Goal: Transaction & Acquisition: Book appointment/travel/reservation

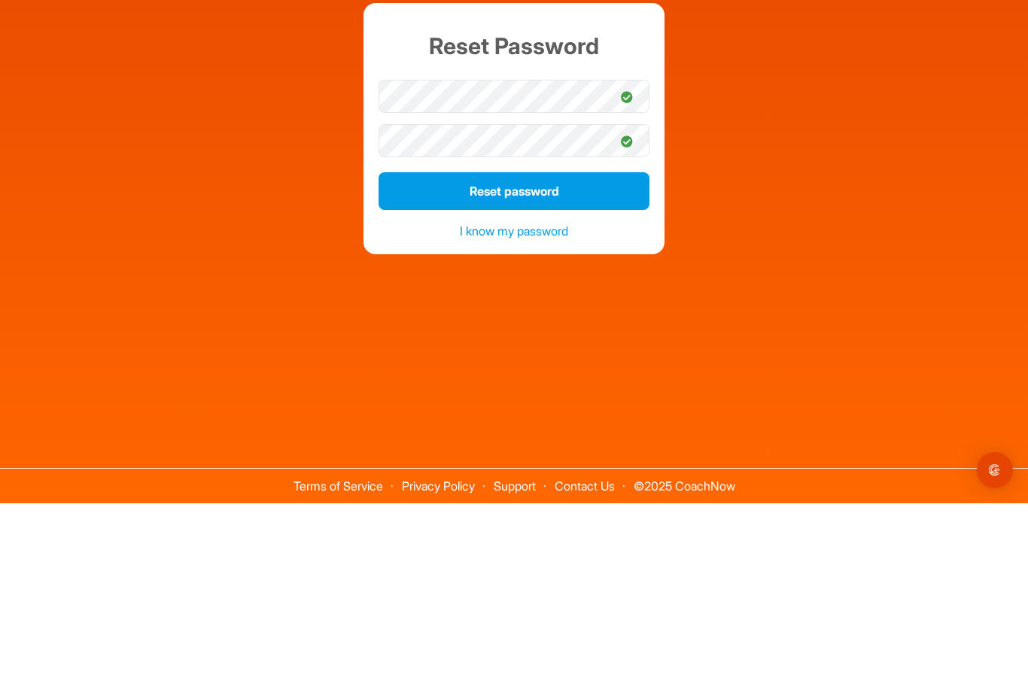
click at [536, 343] on button "Reset password" at bounding box center [513, 362] width 271 height 38
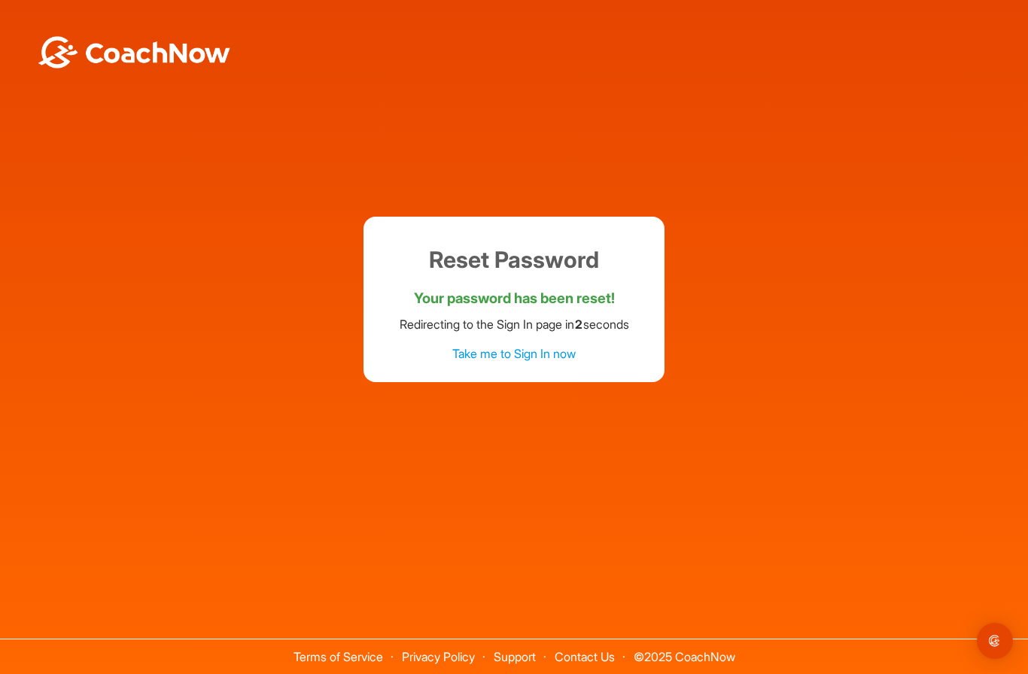
click at [545, 346] on link "Take me to Sign In now" at bounding box center [513, 353] width 123 height 15
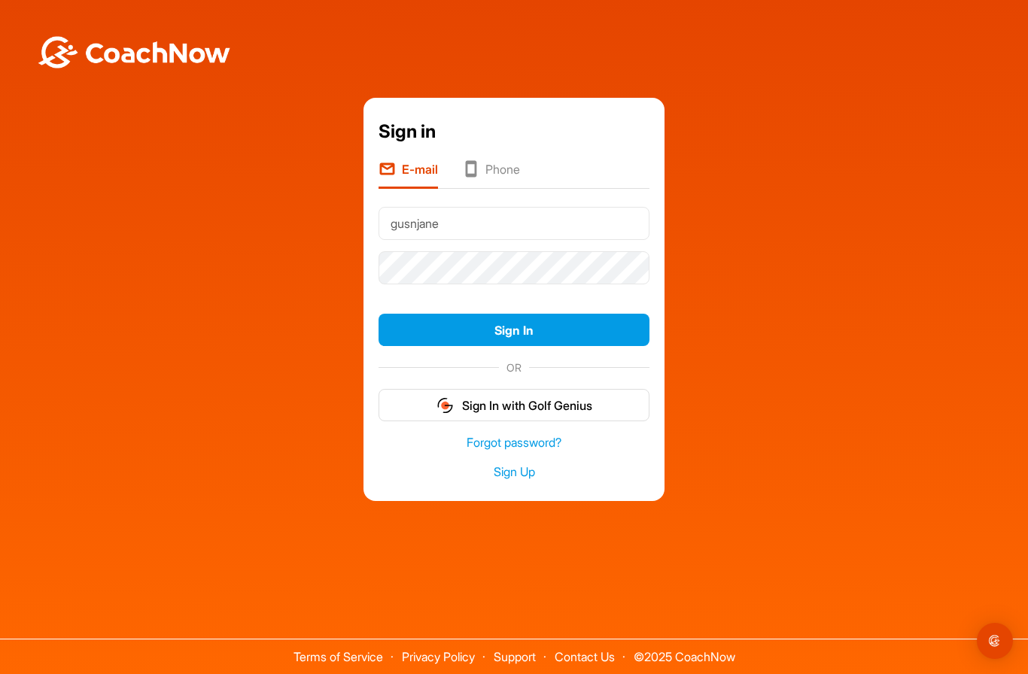
type input "gusnjane@internode.on.net"
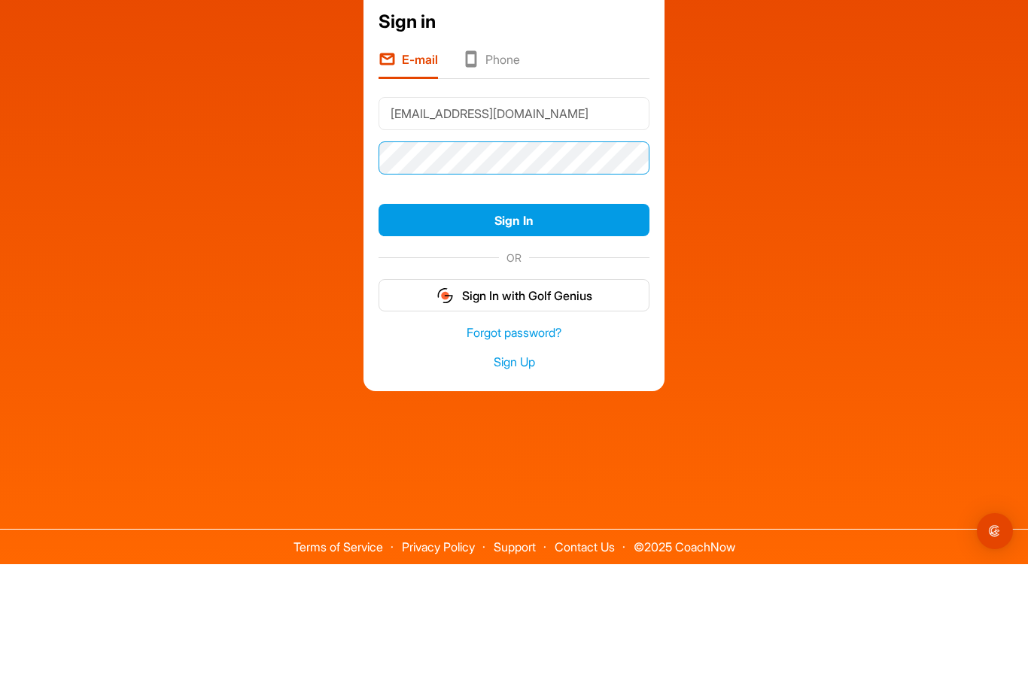
click at [514, 314] on button "Sign In" at bounding box center [513, 330] width 271 height 32
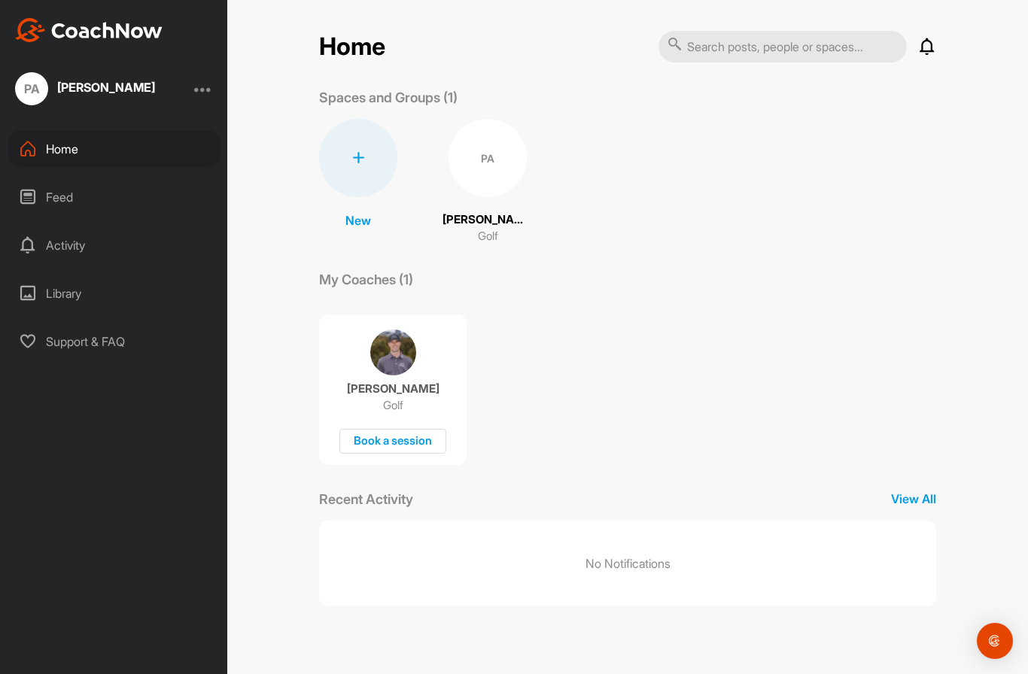
click at [407, 433] on div "Book a session" at bounding box center [392, 441] width 107 height 25
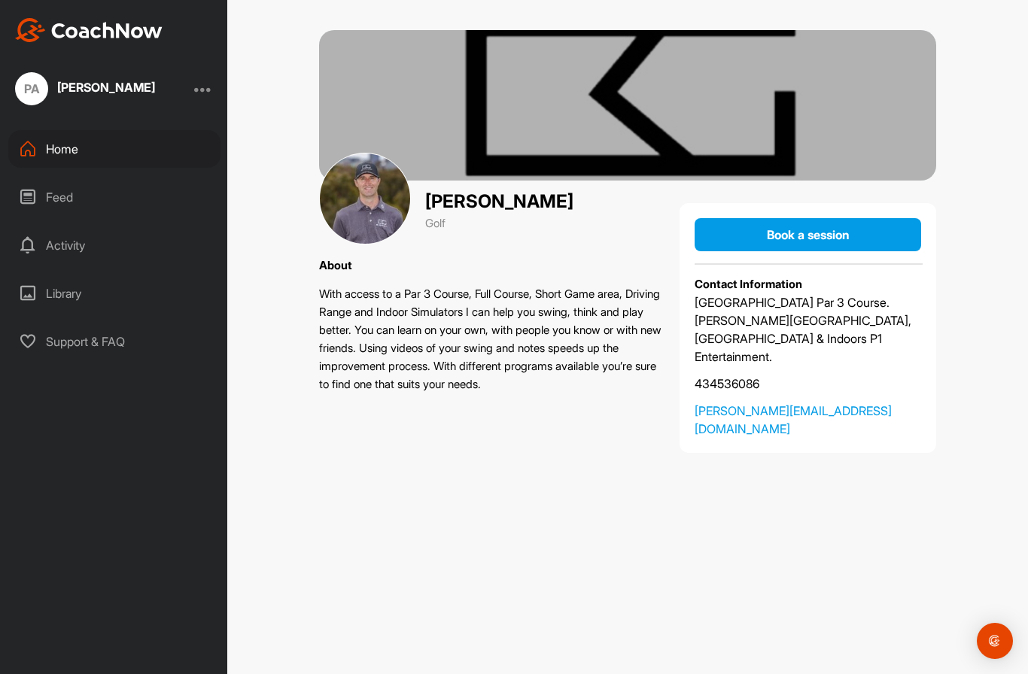
click at [832, 243] on div "Book a session" at bounding box center [807, 235] width 202 height 18
